Goal: Task Accomplishment & Management: Use online tool/utility

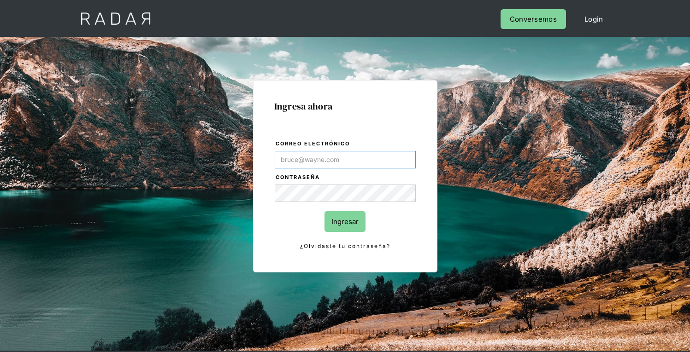
type input "[EMAIL_ADDRESS][PERSON_NAME][DOMAIN_NAME]"
click at [345, 222] on input "Ingresar" at bounding box center [344, 221] width 41 height 21
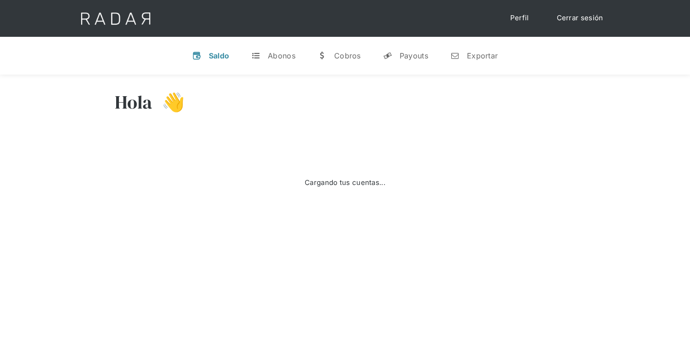
select select "7"
select select "prontopaga"
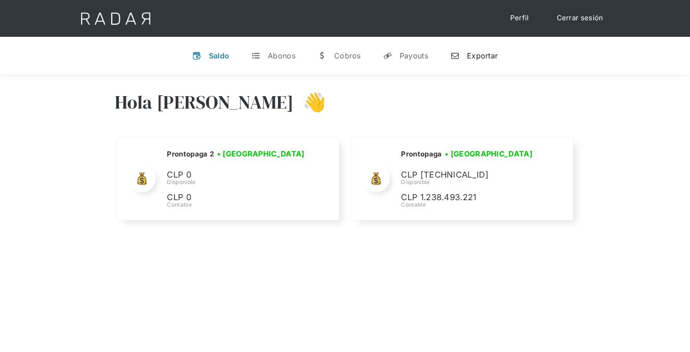
click at [474, 55] on div "Exportar" at bounding box center [482, 55] width 31 height 9
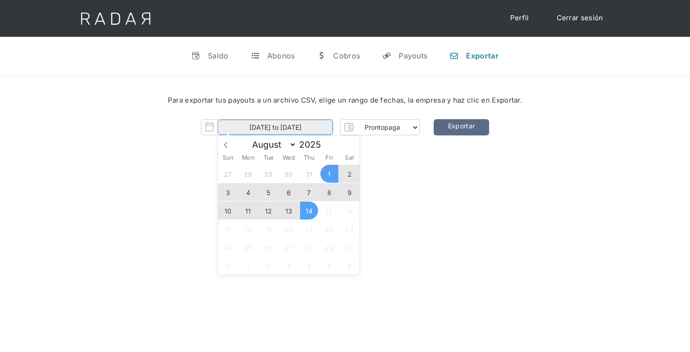
click at [275, 128] on input "01-08-2025 to 14-08-2025" at bounding box center [274, 127] width 115 height 15
click at [288, 211] on span "13" at bounding box center [289, 211] width 18 height 18
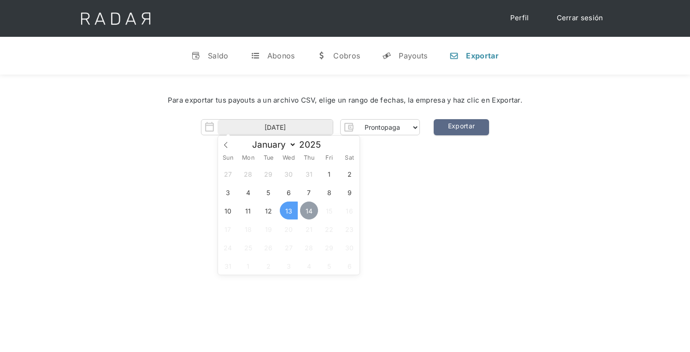
click at [309, 211] on span "14" at bounding box center [309, 211] width 18 height 18
type input "13-08-2025 to 14-08-2025"
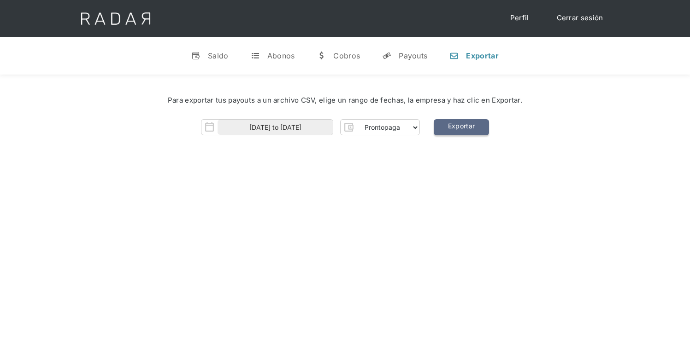
click at [461, 128] on link "Exportar" at bounding box center [461, 127] width 55 height 16
